Goal: Task Accomplishment & Management: Manage account settings

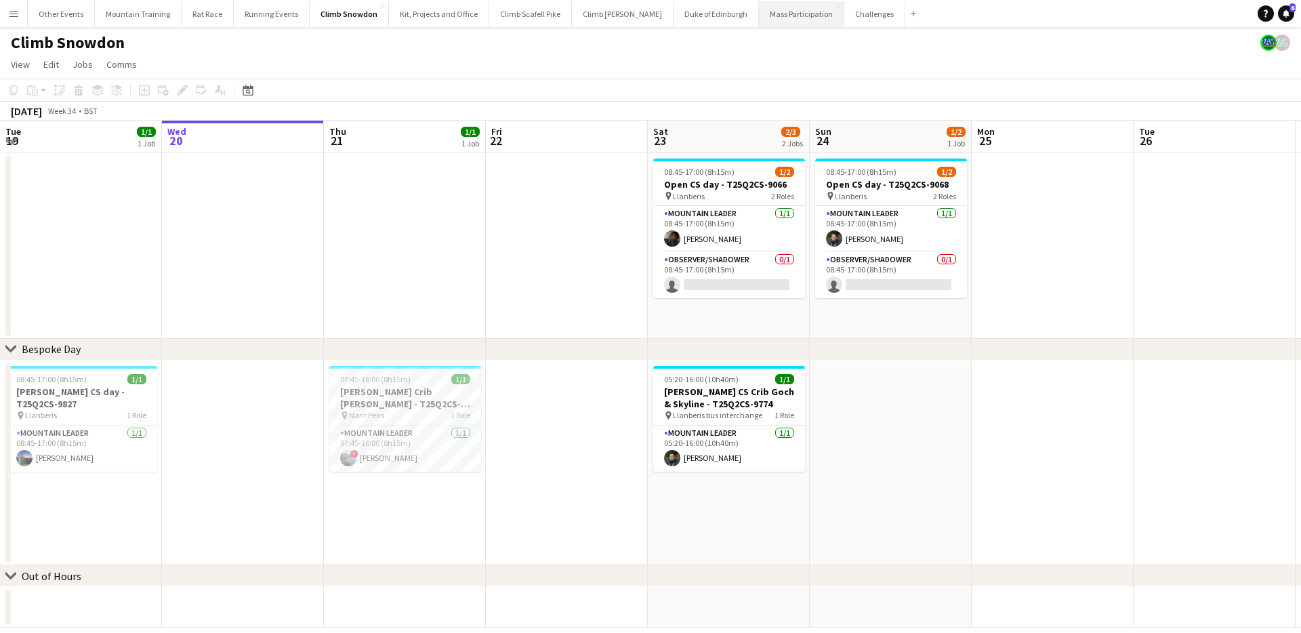
click at [768, 12] on button "Mass Participation Close" at bounding box center [801, 14] width 85 height 26
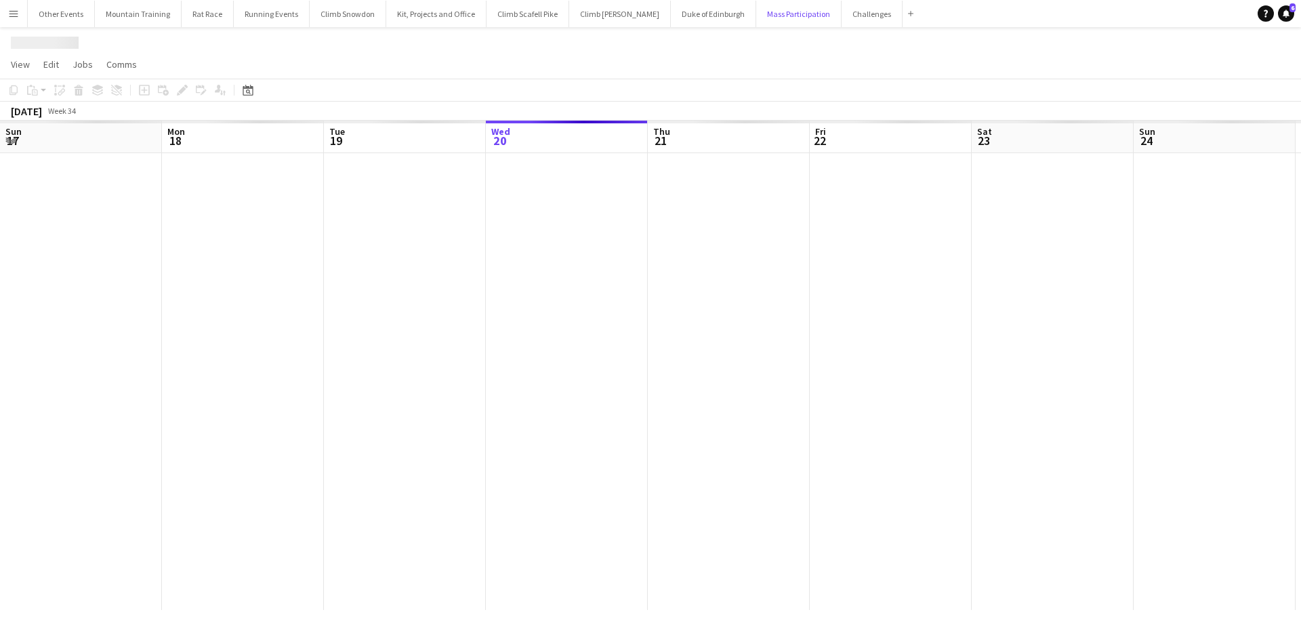
scroll to position [0, 324]
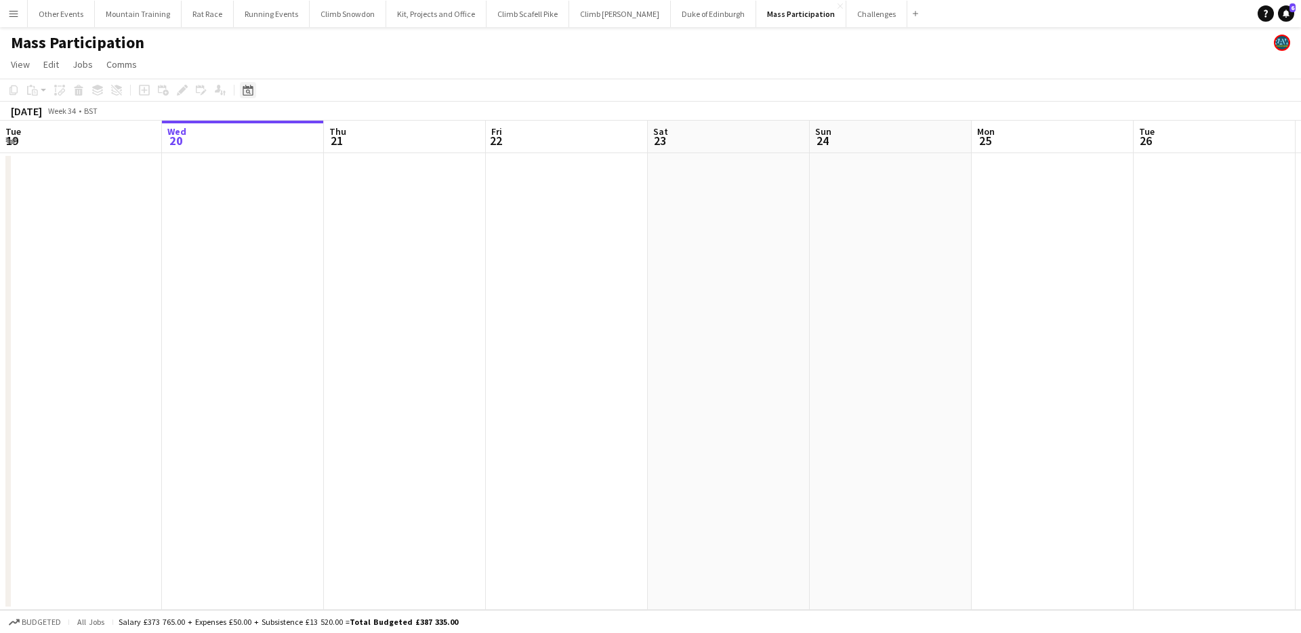
click at [251, 91] on icon "Date picker" at bounding box center [248, 90] width 11 height 11
click at [354, 137] on span "Next month" at bounding box center [357, 136] width 27 height 27
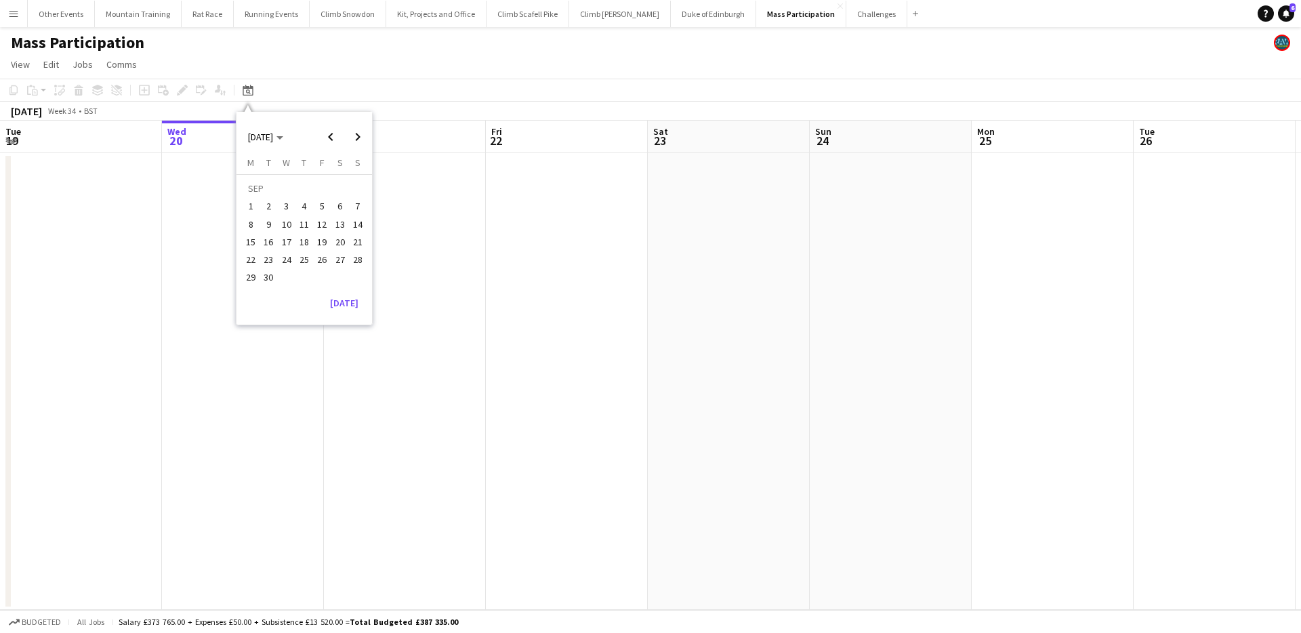
click at [341, 226] on span "13" at bounding box center [340, 224] width 16 height 16
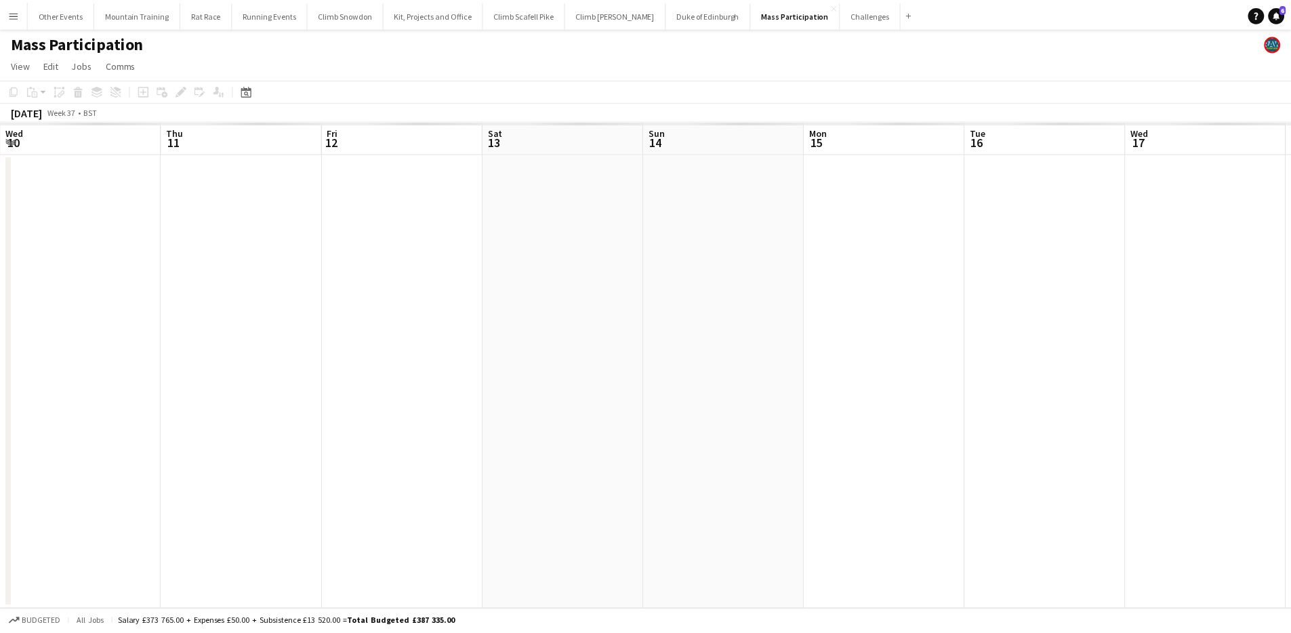
scroll to position [0, 466]
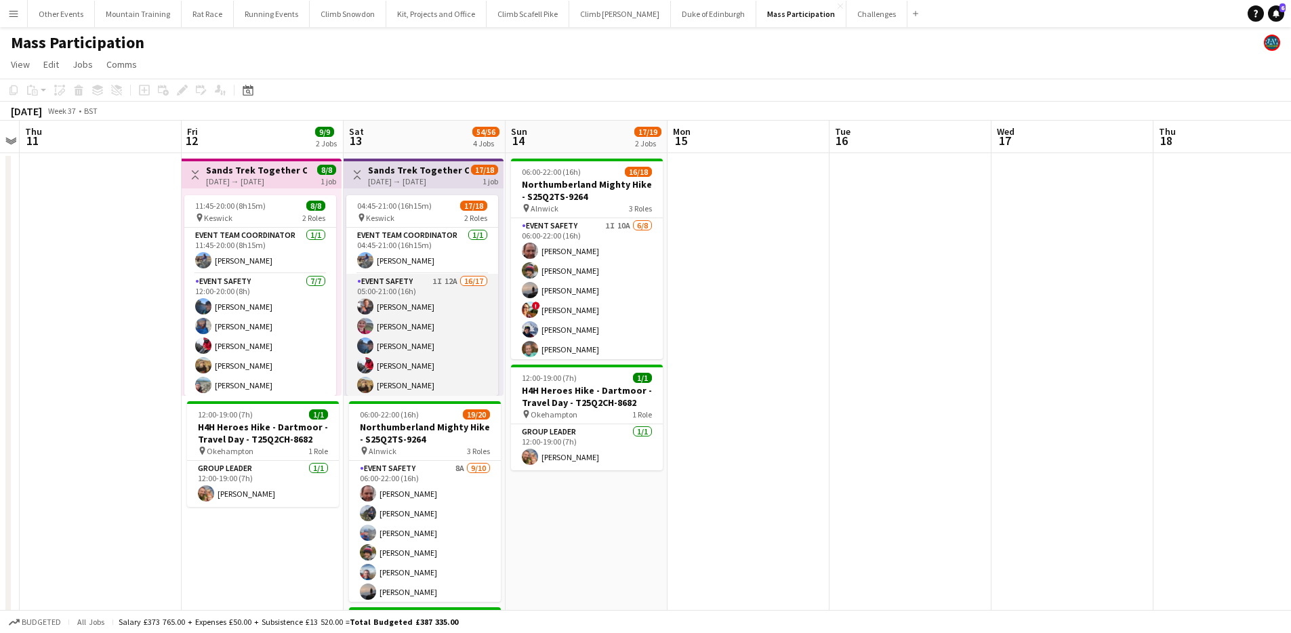
click at [433, 301] on app-card-role "Event Safety 1I 12A 16/17 05:00-21:00 (16h) [PERSON_NAME] [PERSON_NAME] [PERSON…" at bounding box center [422, 454] width 152 height 361
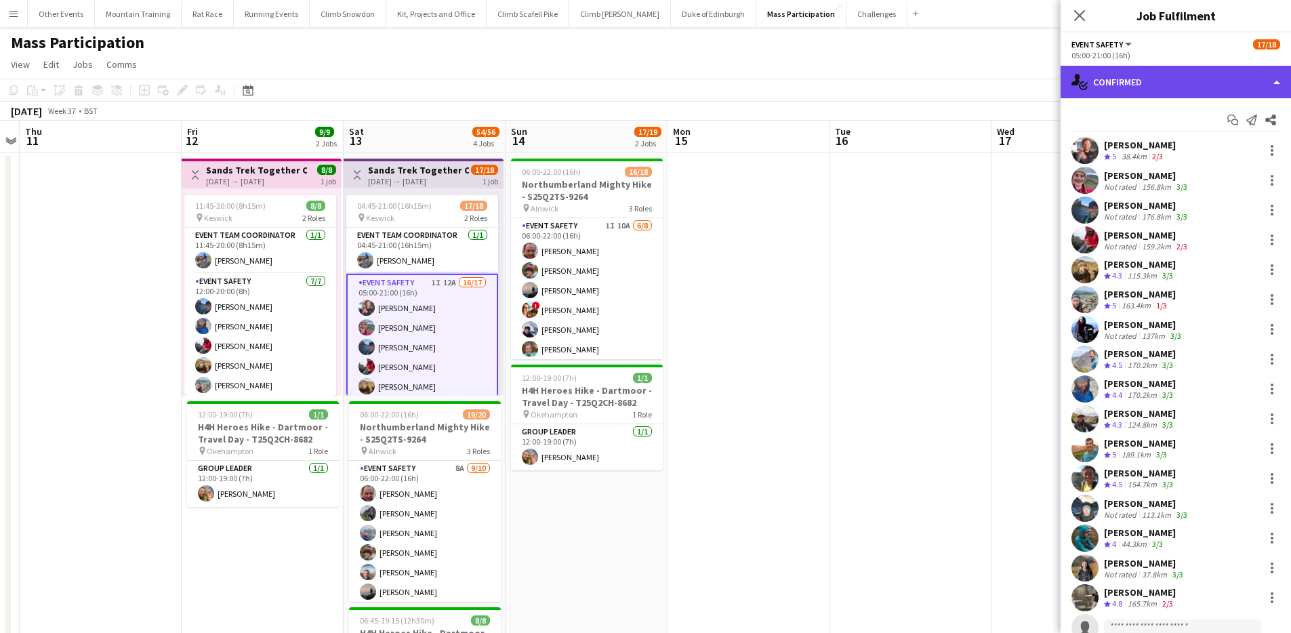
click at [1239, 78] on div "single-neutral-actions-check-2 Confirmed" at bounding box center [1176, 82] width 230 height 33
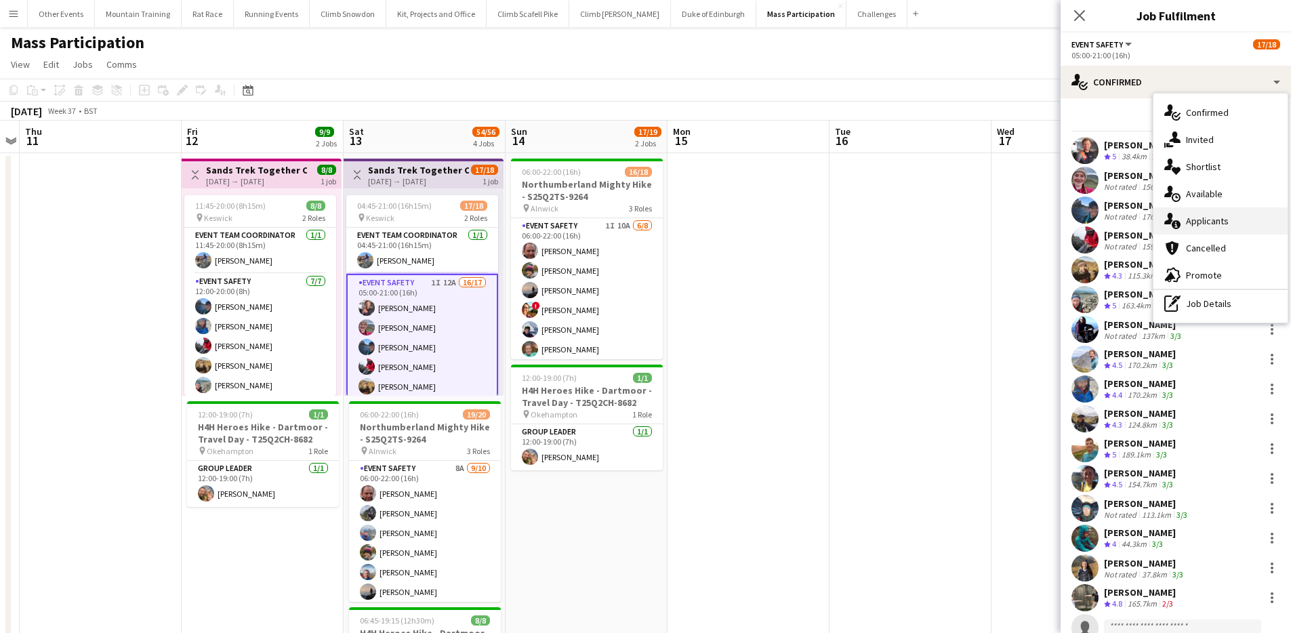
click at [1229, 218] on div "single-neutral-actions-information Applicants" at bounding box center [1221, 220] width 134 height 27
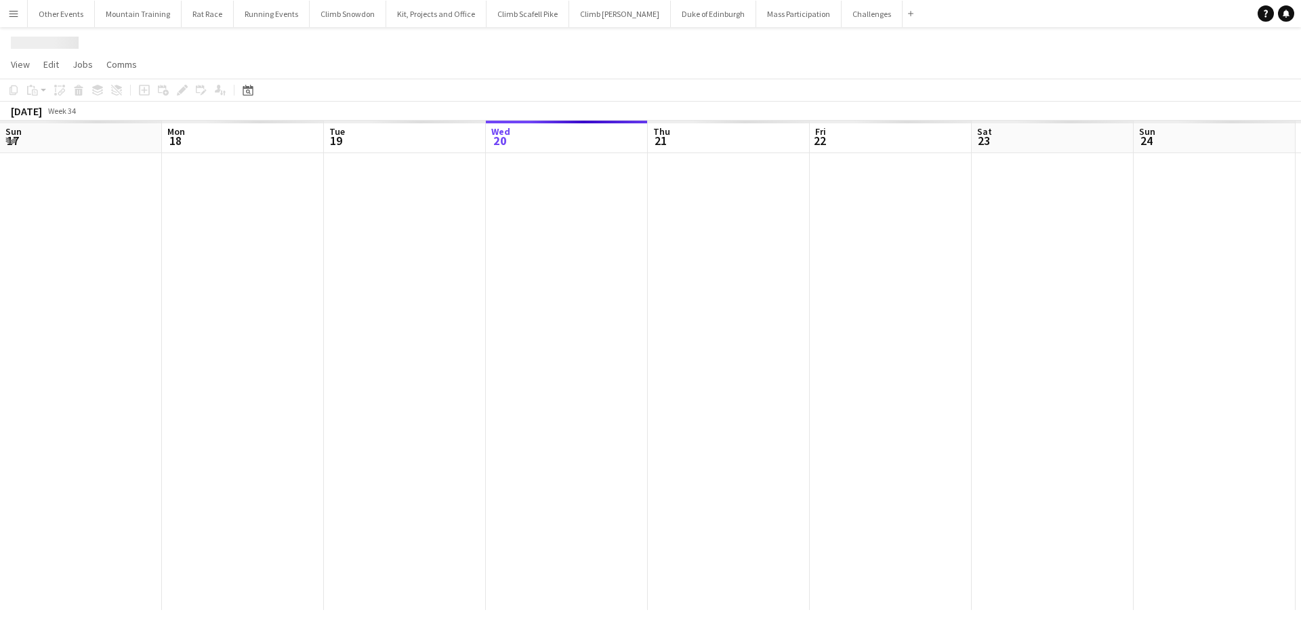
scroll to position [0, 324]
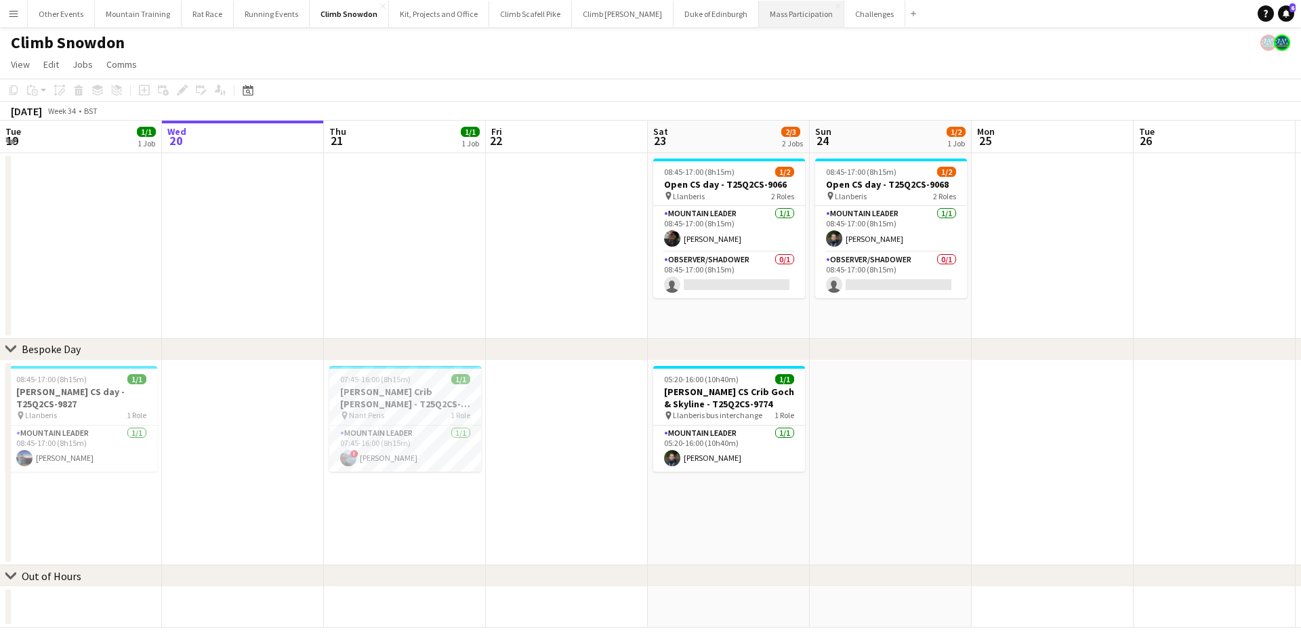
click at [759, 22] on button "Mass Participation Close" at bounding box center [801, 14] width 85 height 26
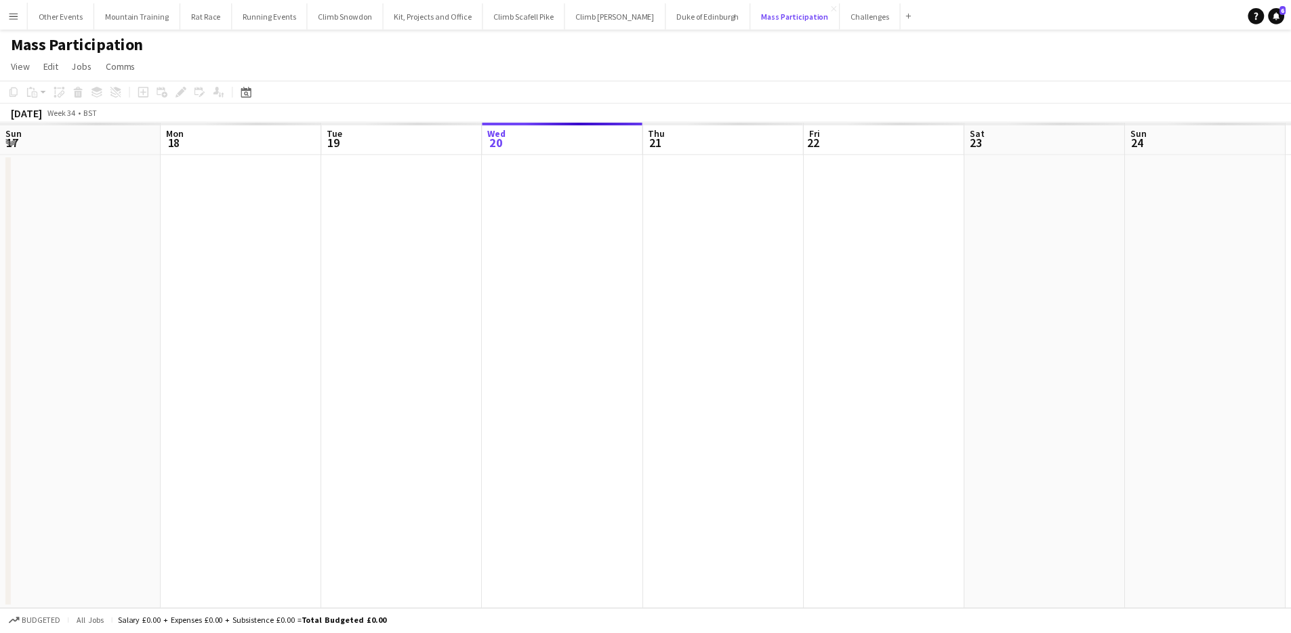
scroll to position [0, 324]
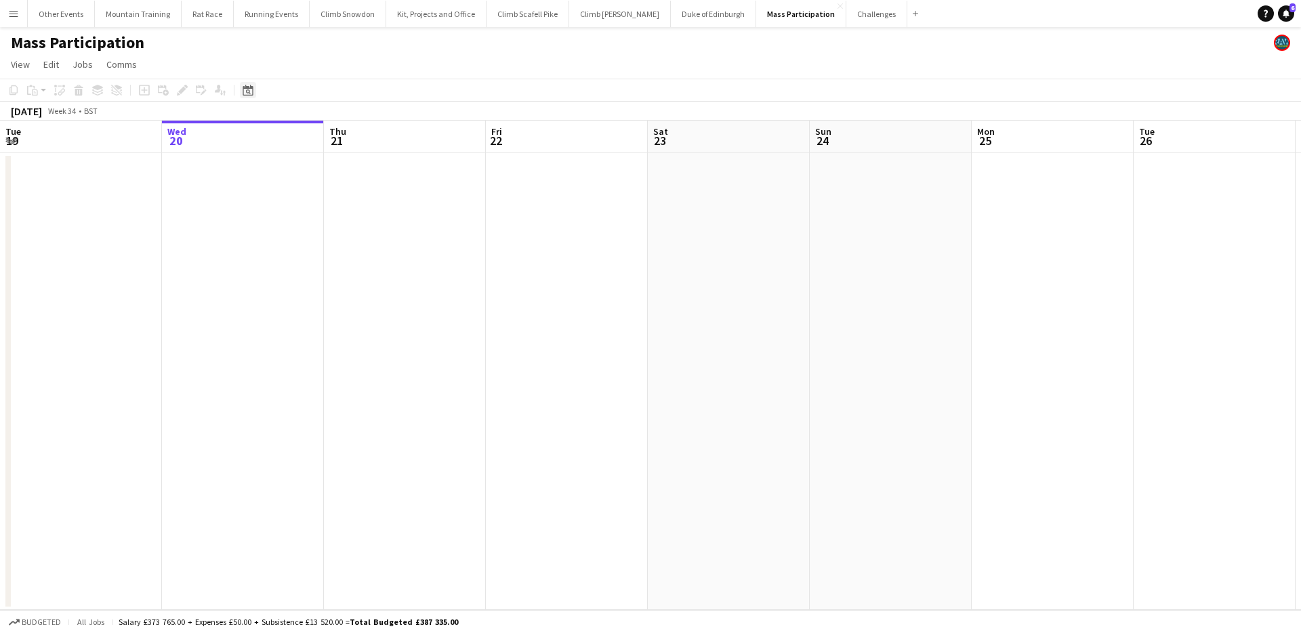
click at [251, 91] on icon "Date picker" at bounding box center [248, 90] width 11 height 11
click at [368, 133] on span "Next month" at bounding box center [357, 136] width 27 height 27
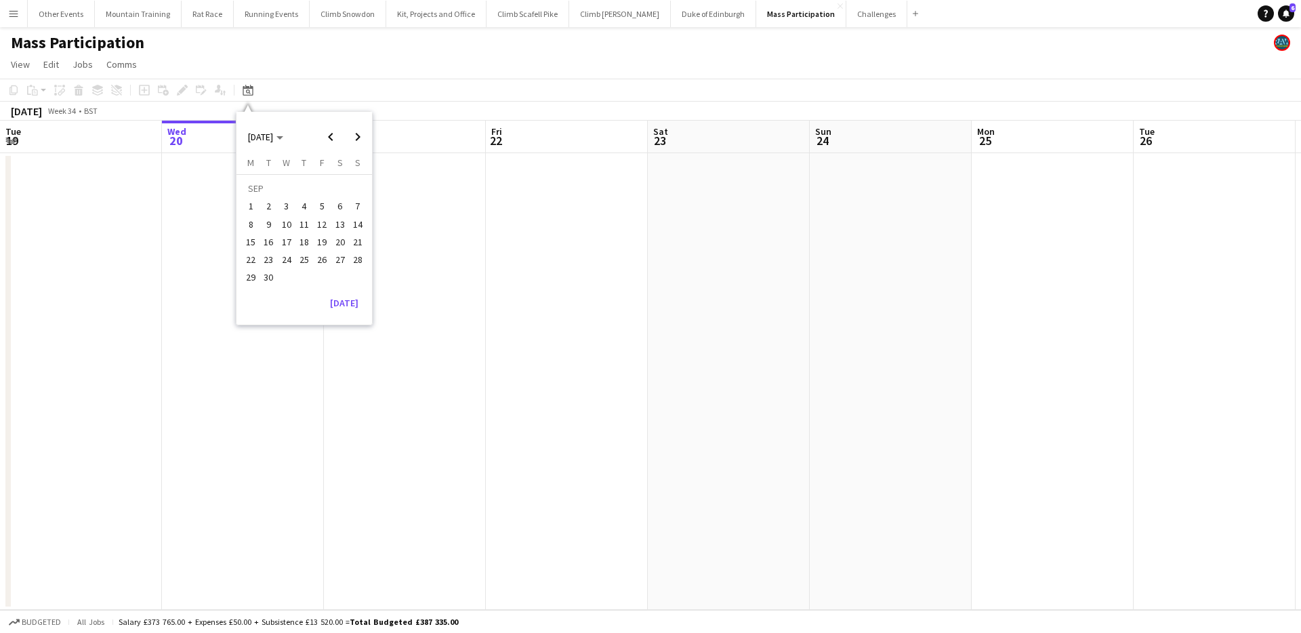
click at [344, 221] on span "13" at bounding box center [340, 224] width 16 height 16
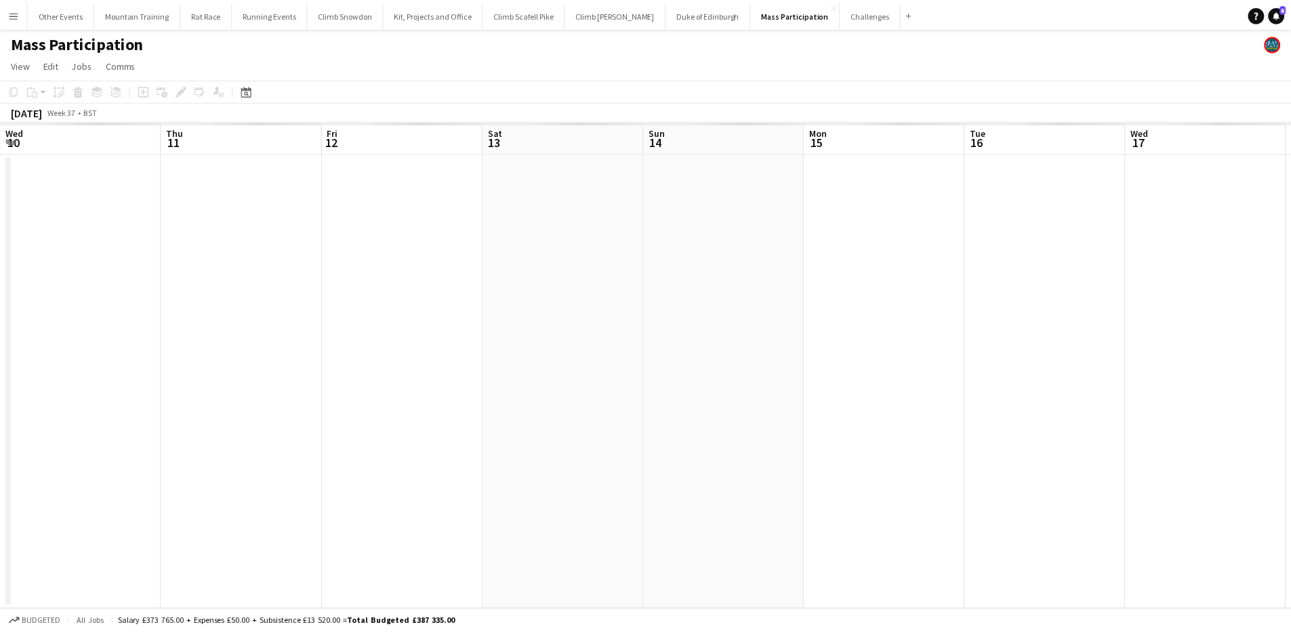
scroll to position [0, 466]
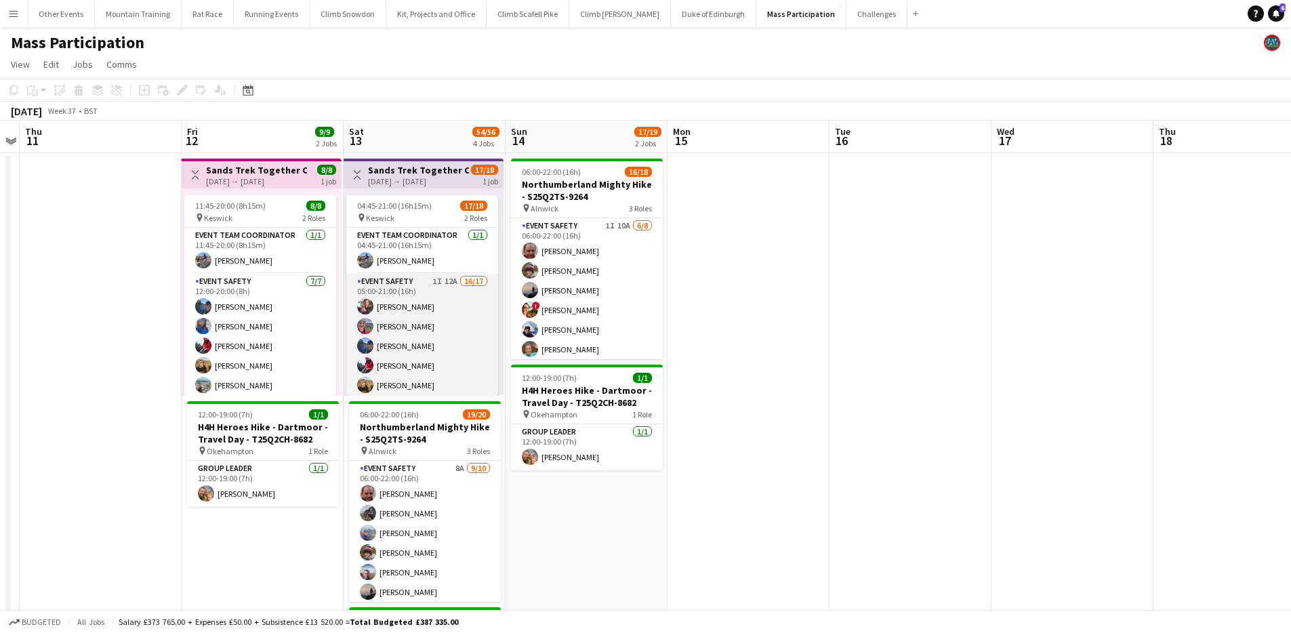
click at [420, 299] on app-card-role "Event Safety 1I 12A 16/17 05:00-21:00 (16h) [PERSON_NAME] [PERSON_NAME] [PERSON…" at bounding box center [422, 454] width 152 height 361
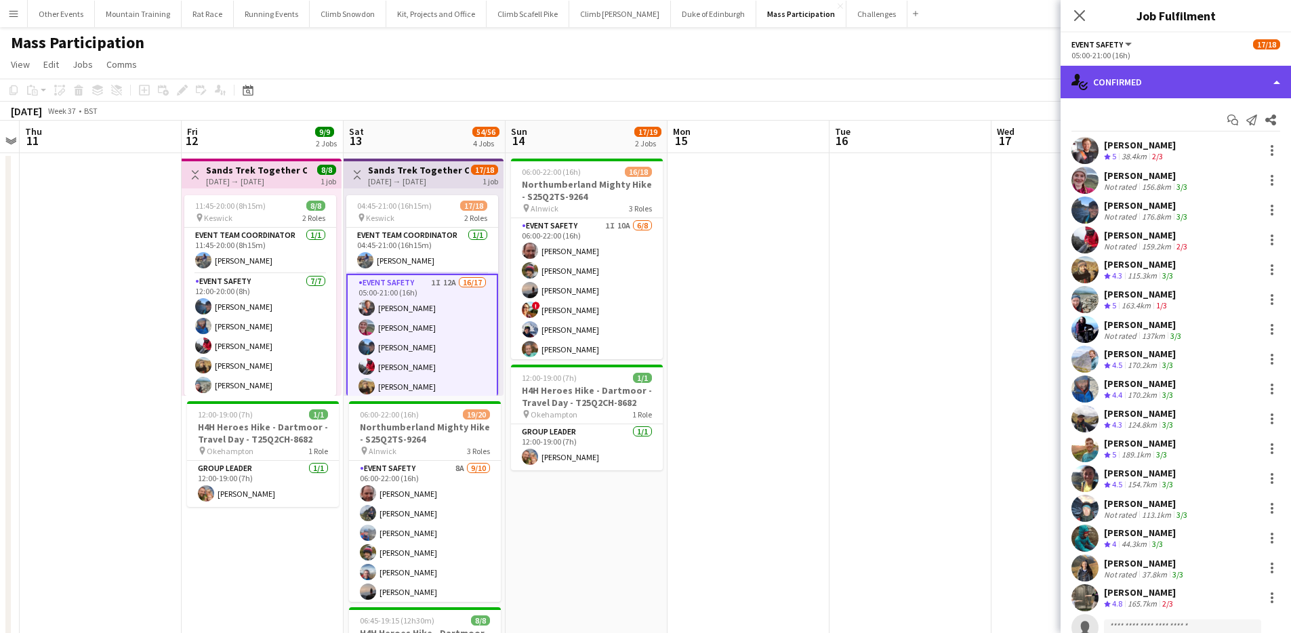
click at [1105, 68] on div "single-neutral-actions-check-2 Confirmed" at bounding box center [1176, 82] width 230 height 33
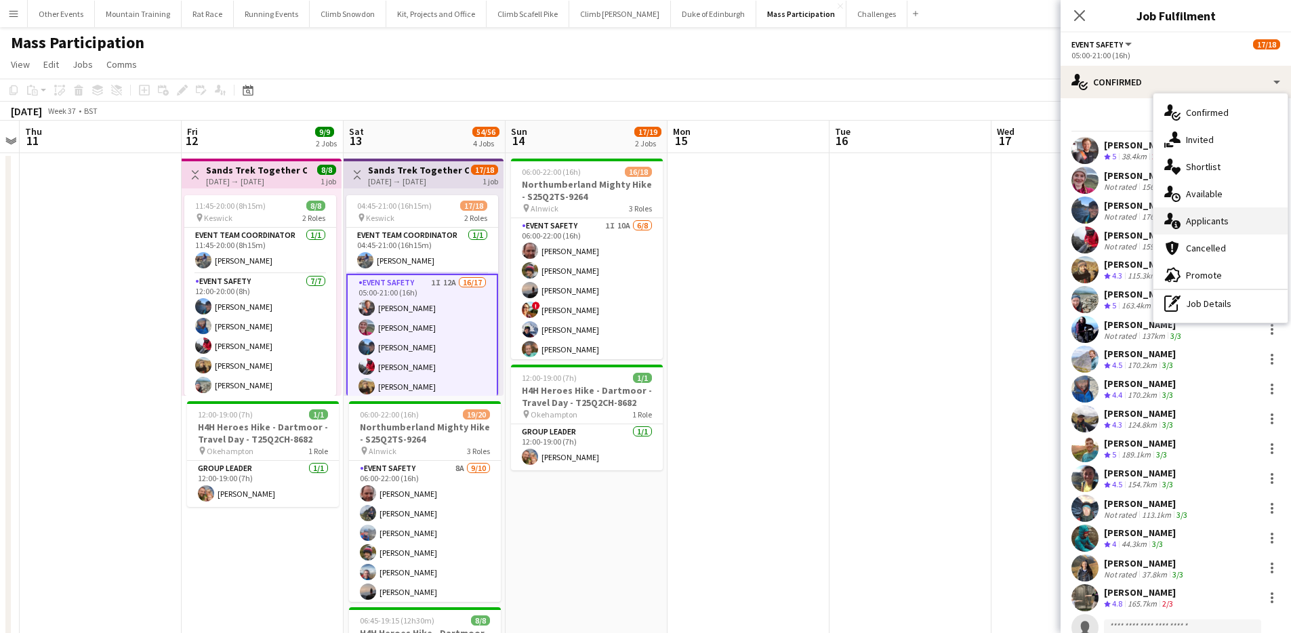
click at [1220, 219] on div "single-neutral-actions-information Applicants" at bounding box center [1221, 220] width 134 height 27
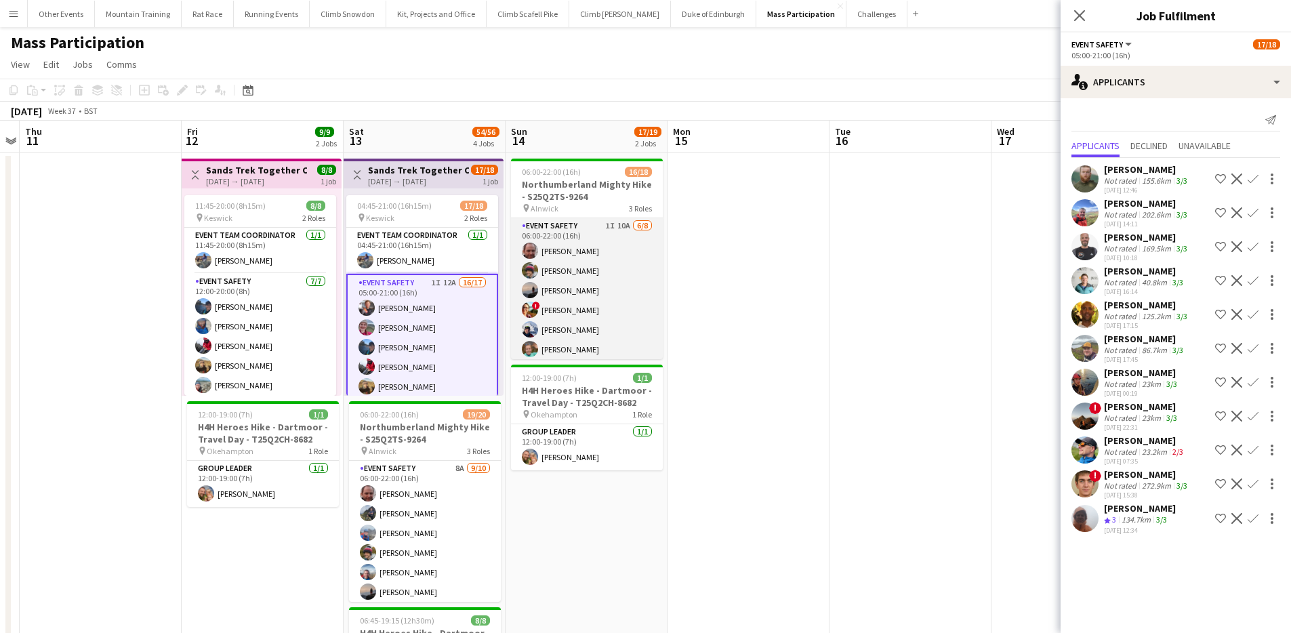
click at [570, 285] on app-card-role "Event Safety 1I 10A [DATE] 06:00-22:00 (16h) [PERSON_NAME] [PERSON_NAME] [PERSO…" at bounding box center [587, 310] width 152 height 184
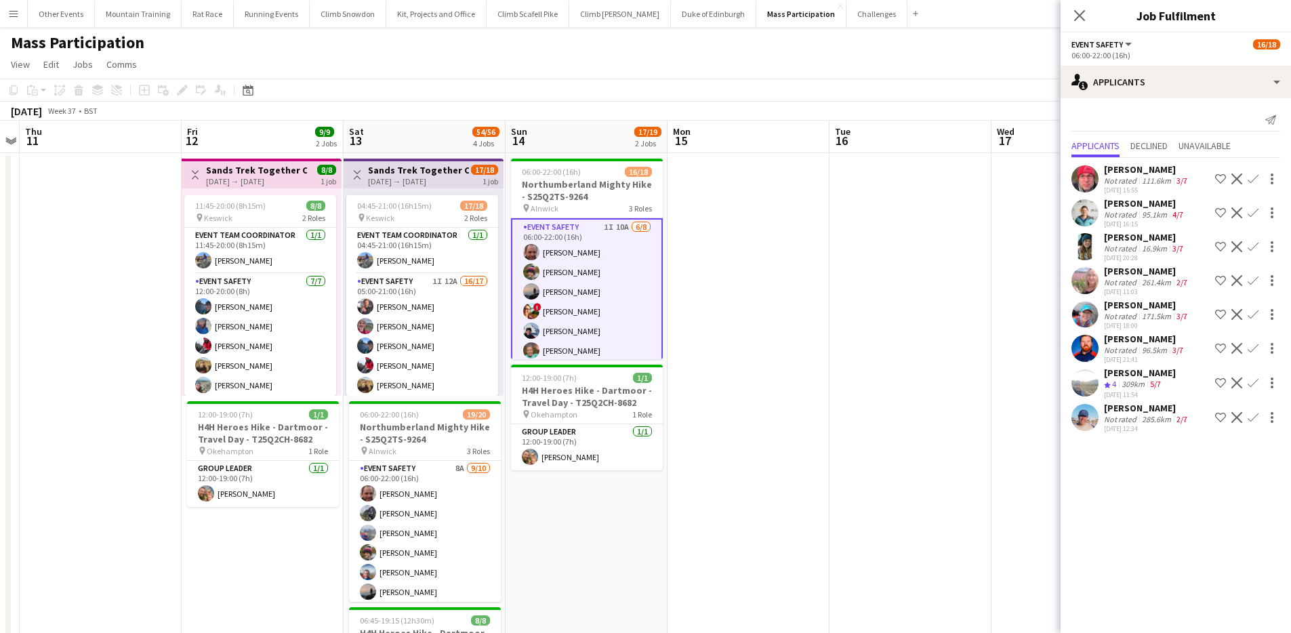
click at [1254, 380] on app-icon "Confirm" at bounding box center [1253, 382] width 11 height 11
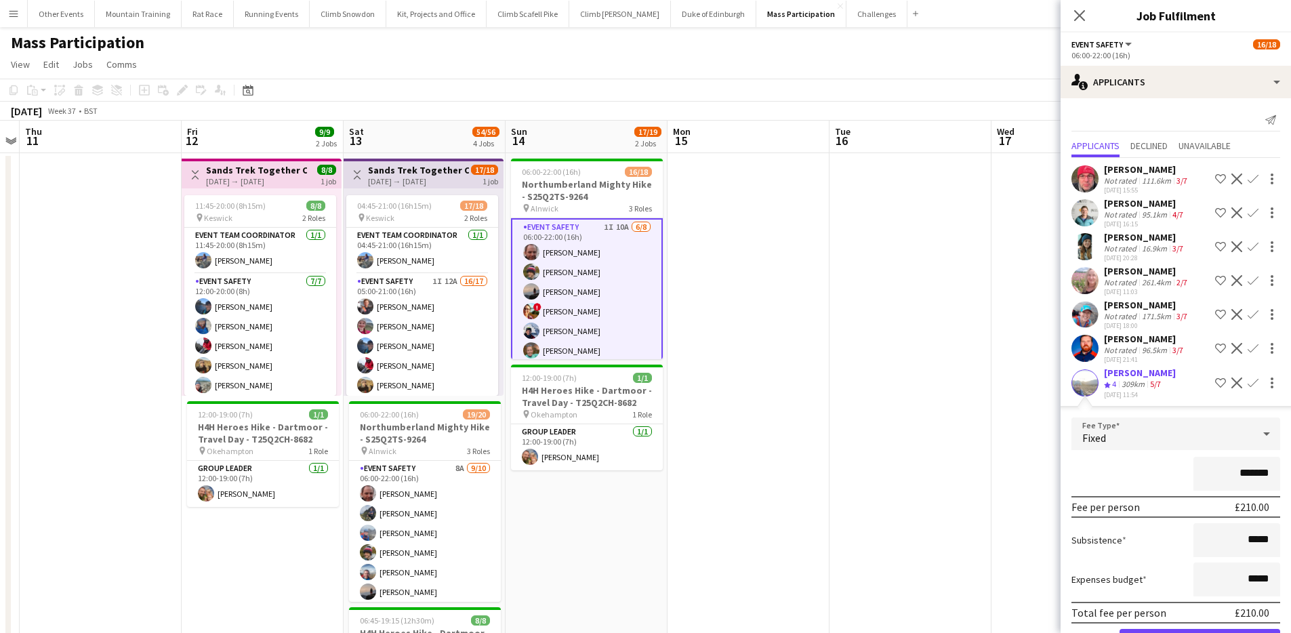
scroll to position [24, 0]
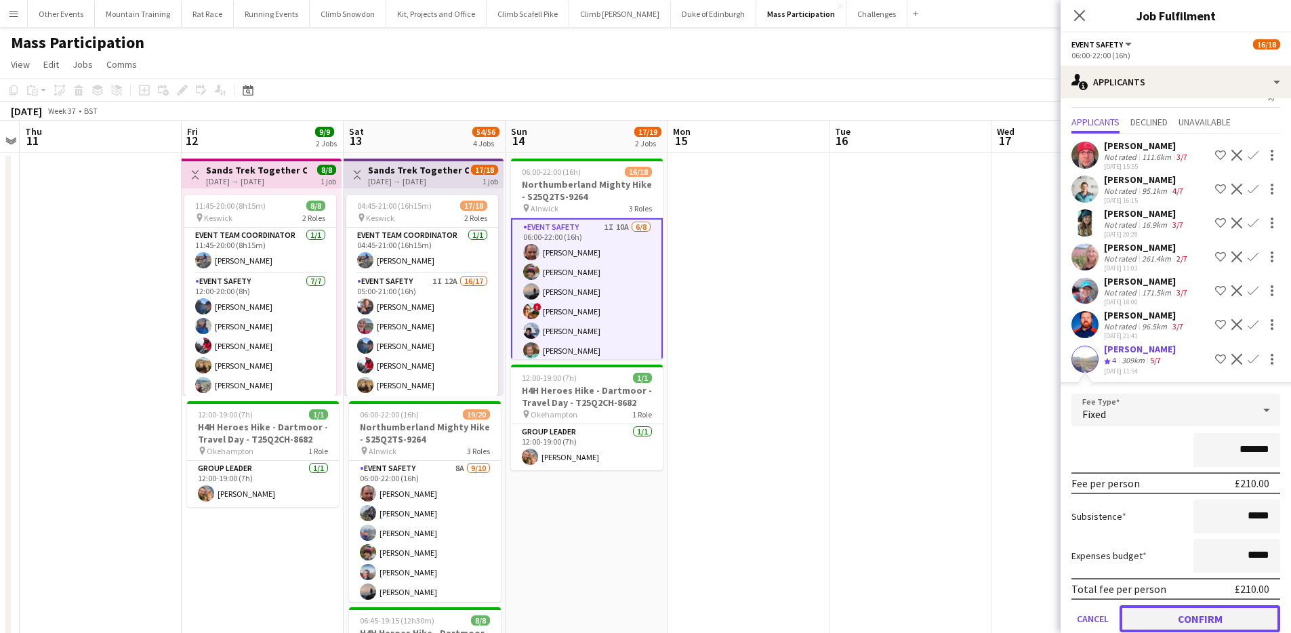
click at [1211, 617] on button "Confirm" at bounding box center [1200, 618] width 161 height 27
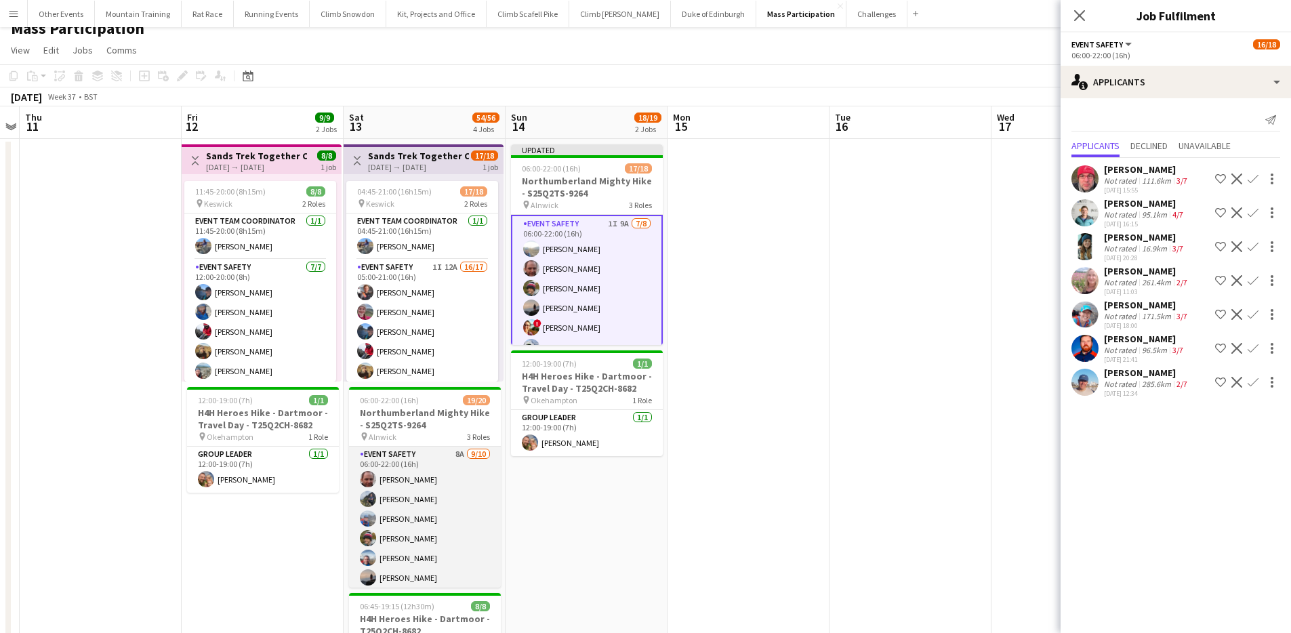
scroll to position [22, 0]
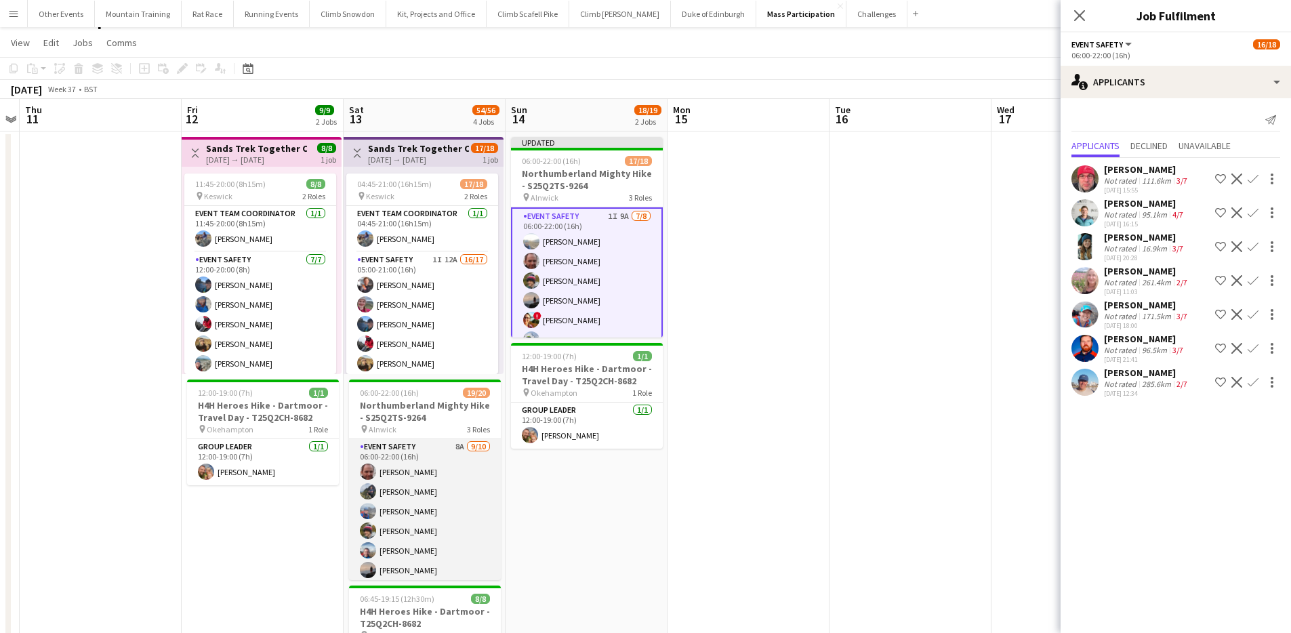
click at [440, 526] on app-card-role "Event Safety 8A [DATE] 06:00-22:00 (16h) [PERSON_NAME] [PERSON_NAME] [PERSON_NA…" at bounding box center [425, 550] width 152 height 223
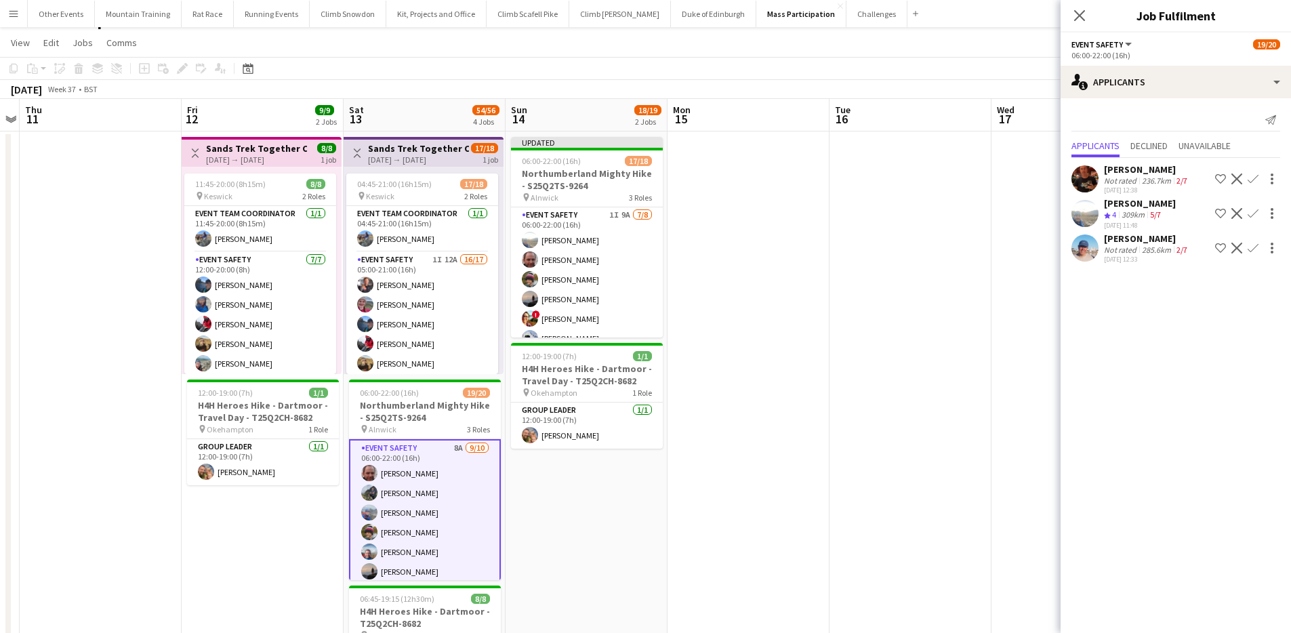
click at [1254, 210] on app-icon "Confirm" at bounding box center [1253, 213] width 11 height 11
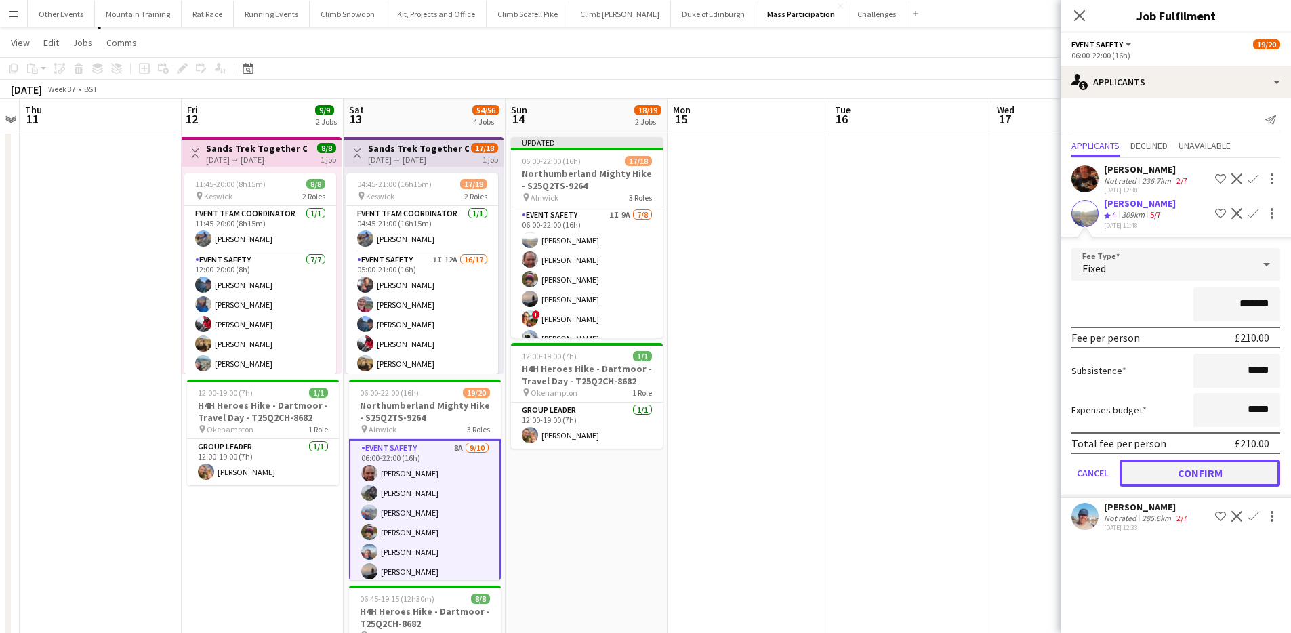
click at [1203, 466] on button "Confirm" at bounding box center [1200, 473] width 161 height 27
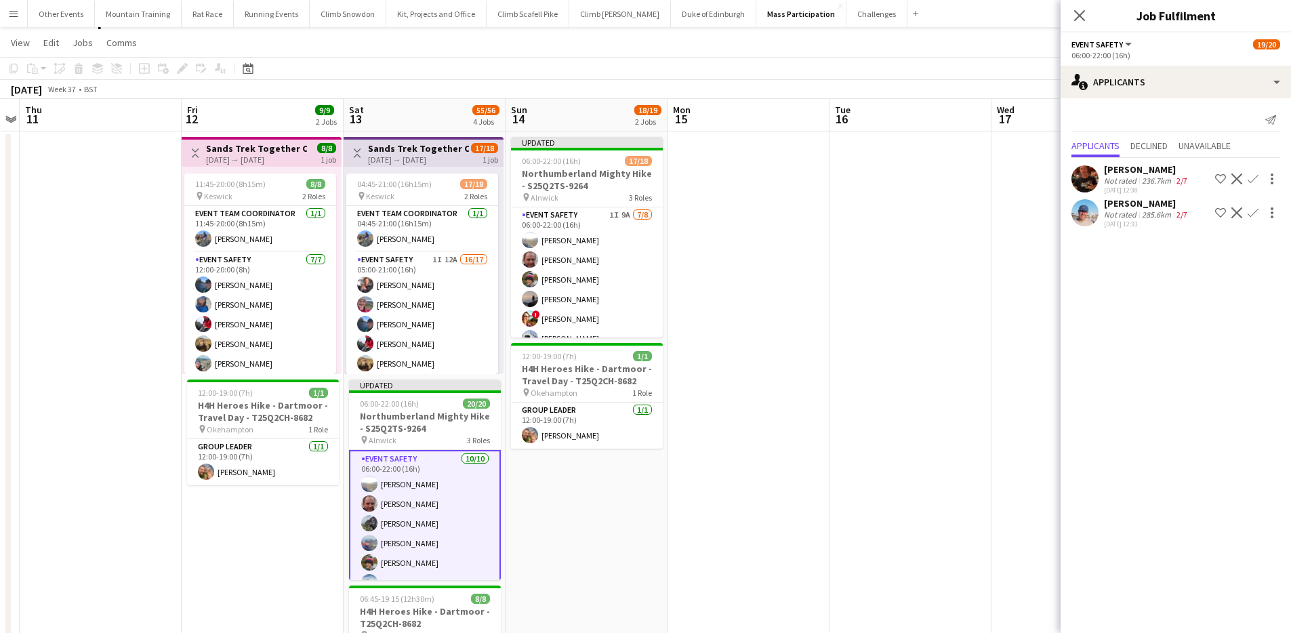
click at [976, 63] on app-toolbar "Copy Paste Paste Command V Paste with crew Command Shift V Paste linked Job [GE…" at bounding box center [645, 68] width 1291 height 23
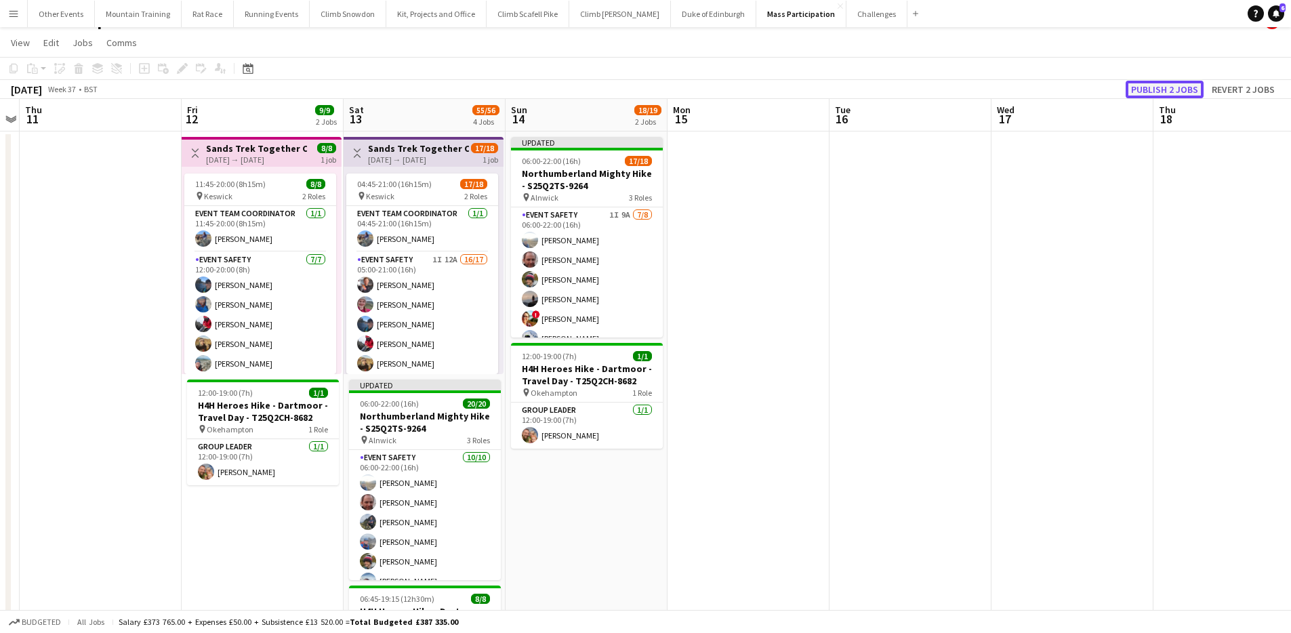
click at [1148, 85] on button "Publish 2 jobs" at bounding box center [1165, 90] width 78 height 18
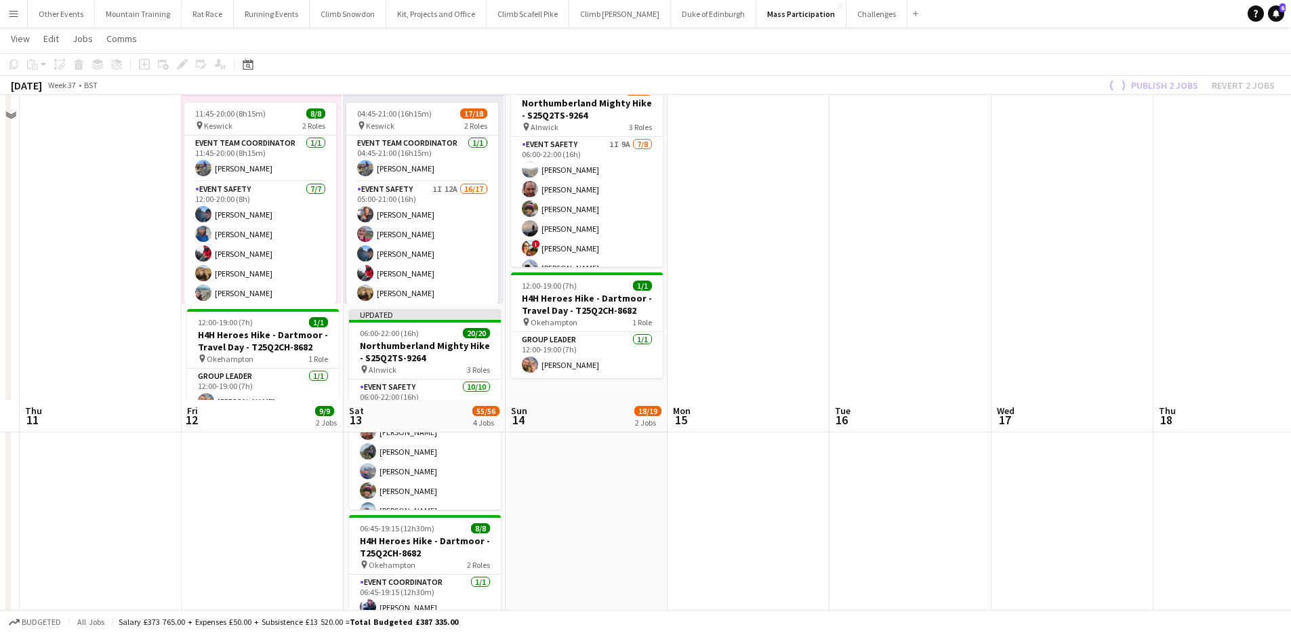
scroll to position [0, 0]
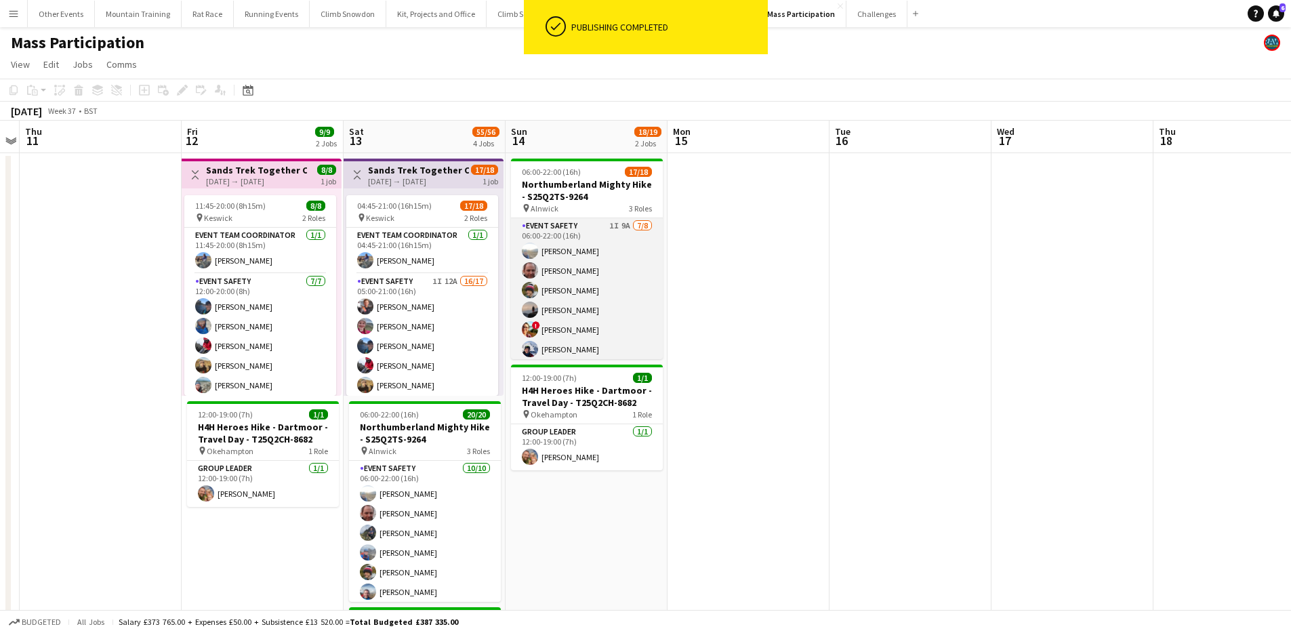
click at [587, 313] on app-card-role "Event Safety 1I 9A [DATE] 06:00-22:00 (16h) [PERSON_NAME] [PERSON_NAME] [PERSON…" at bounding box center [587, 310] width 152 height 184
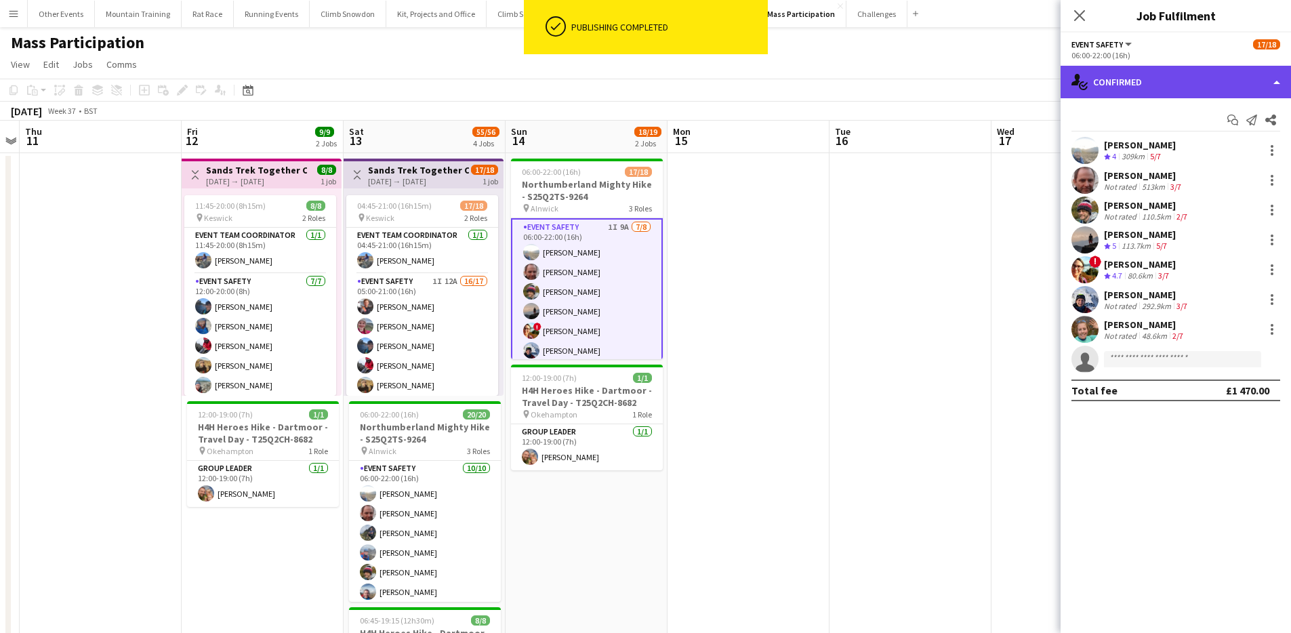
click at [1154, 90] on div "single-neutral-actions-check-2 Confirmed" at bounding box center [1176, 82] width 230 height 33
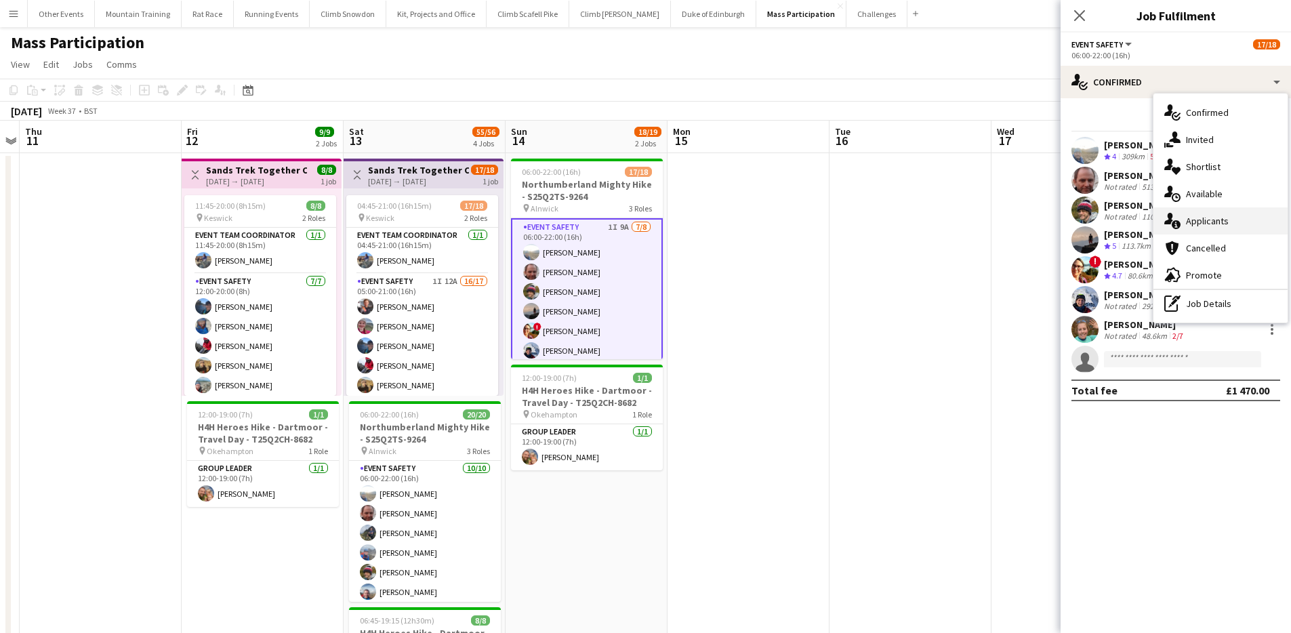
click at [1230, 216] on div "single-neutral-actions-information Applicants" at bounding box center [1221, 220] width 134 height 27
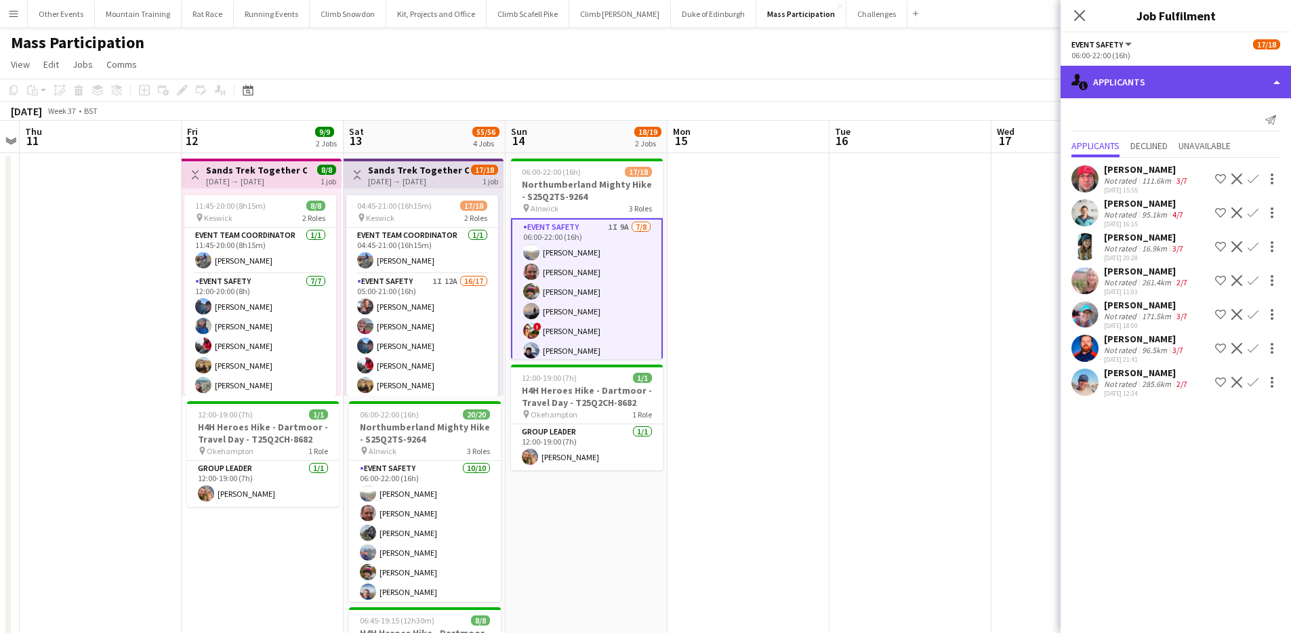
click at [1149, 81] on div "single-neutral-actions-information Applicants" at bounding box center [1176, 82] width 230 height 33
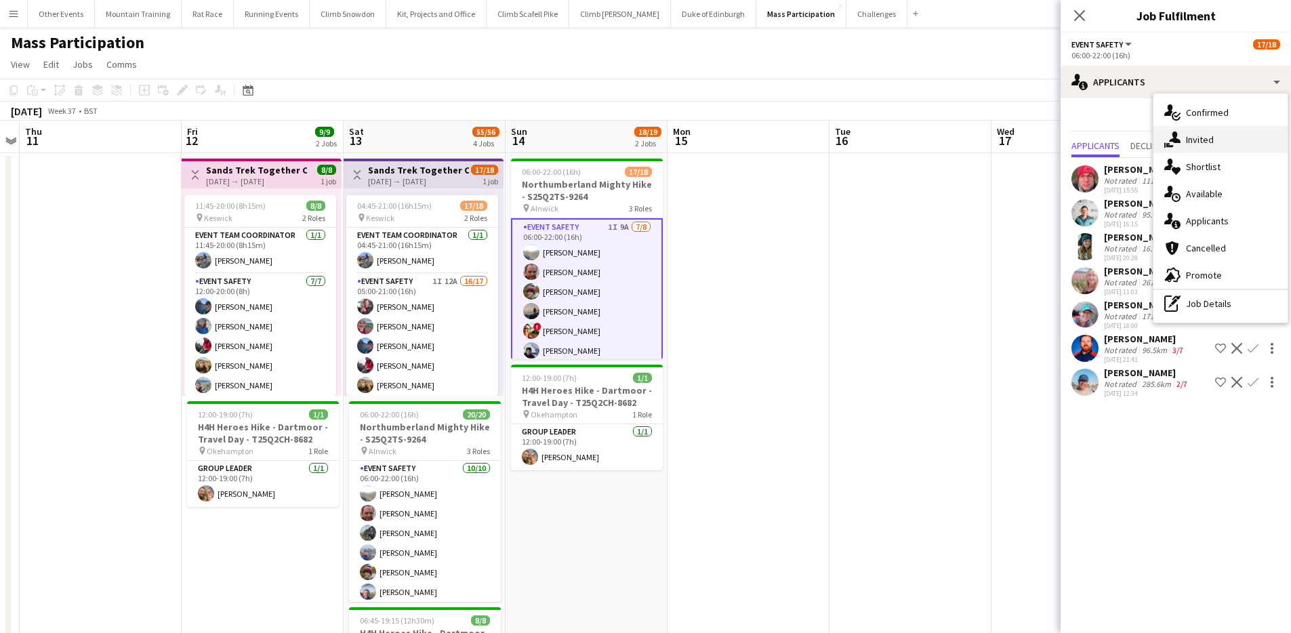
click at [1208, 134] on div "single-neutral-actions-share-1 Invited" at bounding box center [1221, 139] width 134 height 27
